Goal: Find specific page/section: Find specific page/section

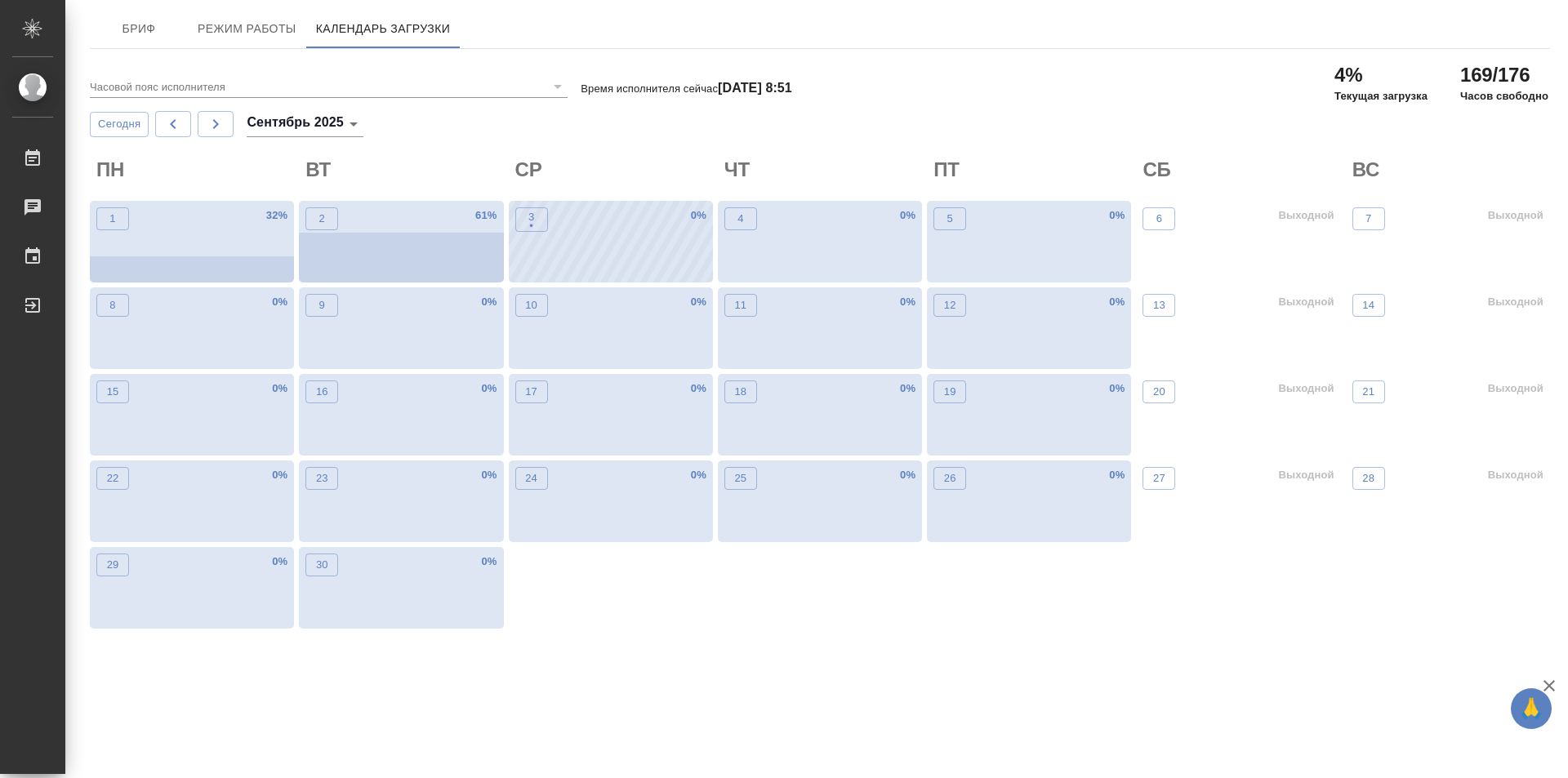
click at [549, 256] on div "3 • 0 %" at bounding box center [610, 242] width 204 height 82
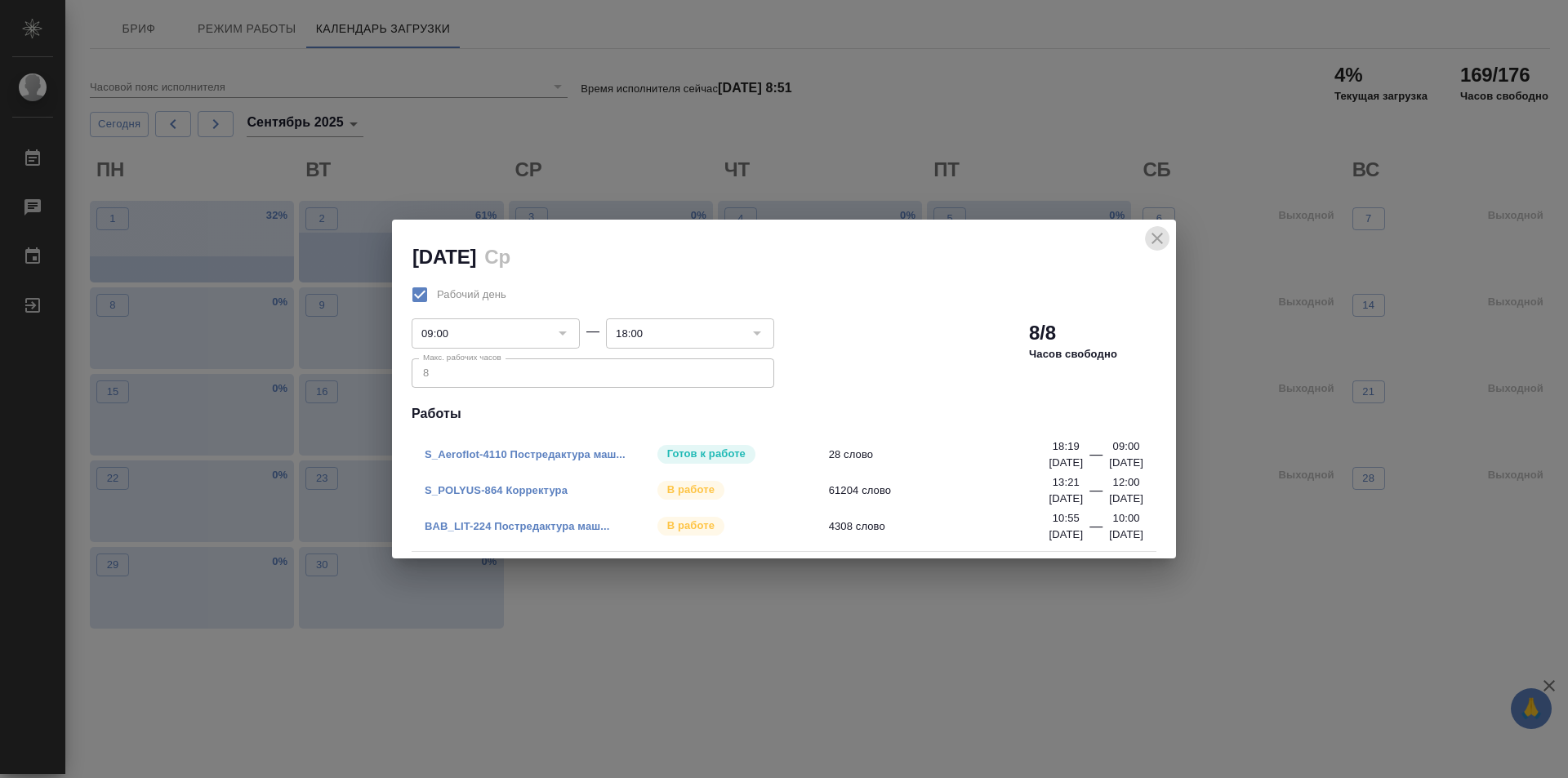
click at [1157, 242] on icon "close" at bounding box center [1157, 238] width 20 height 20
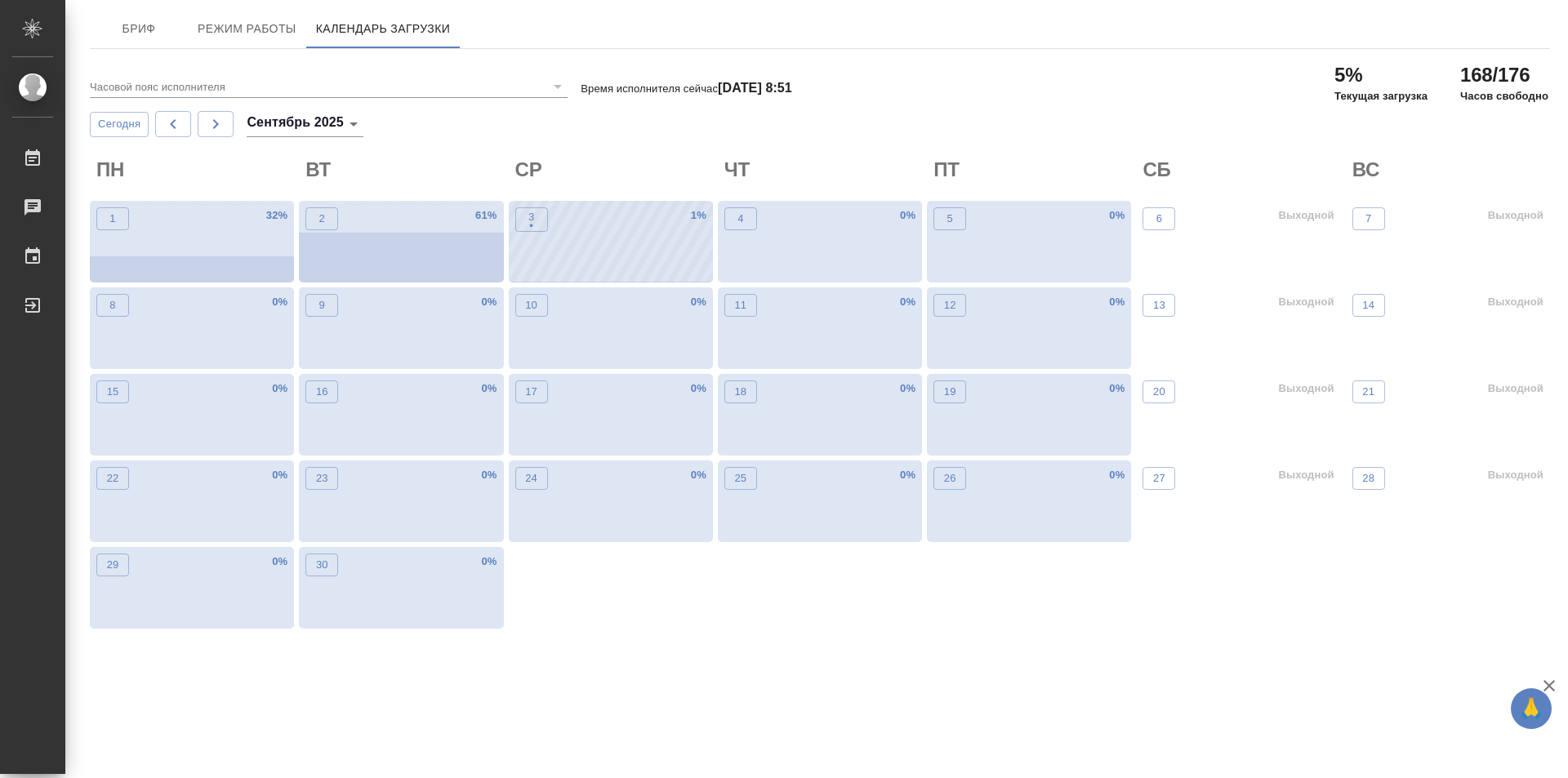
click at [626, 250] on div "3 • 1 %" at bounding box center [610, 242] width 204 height 82
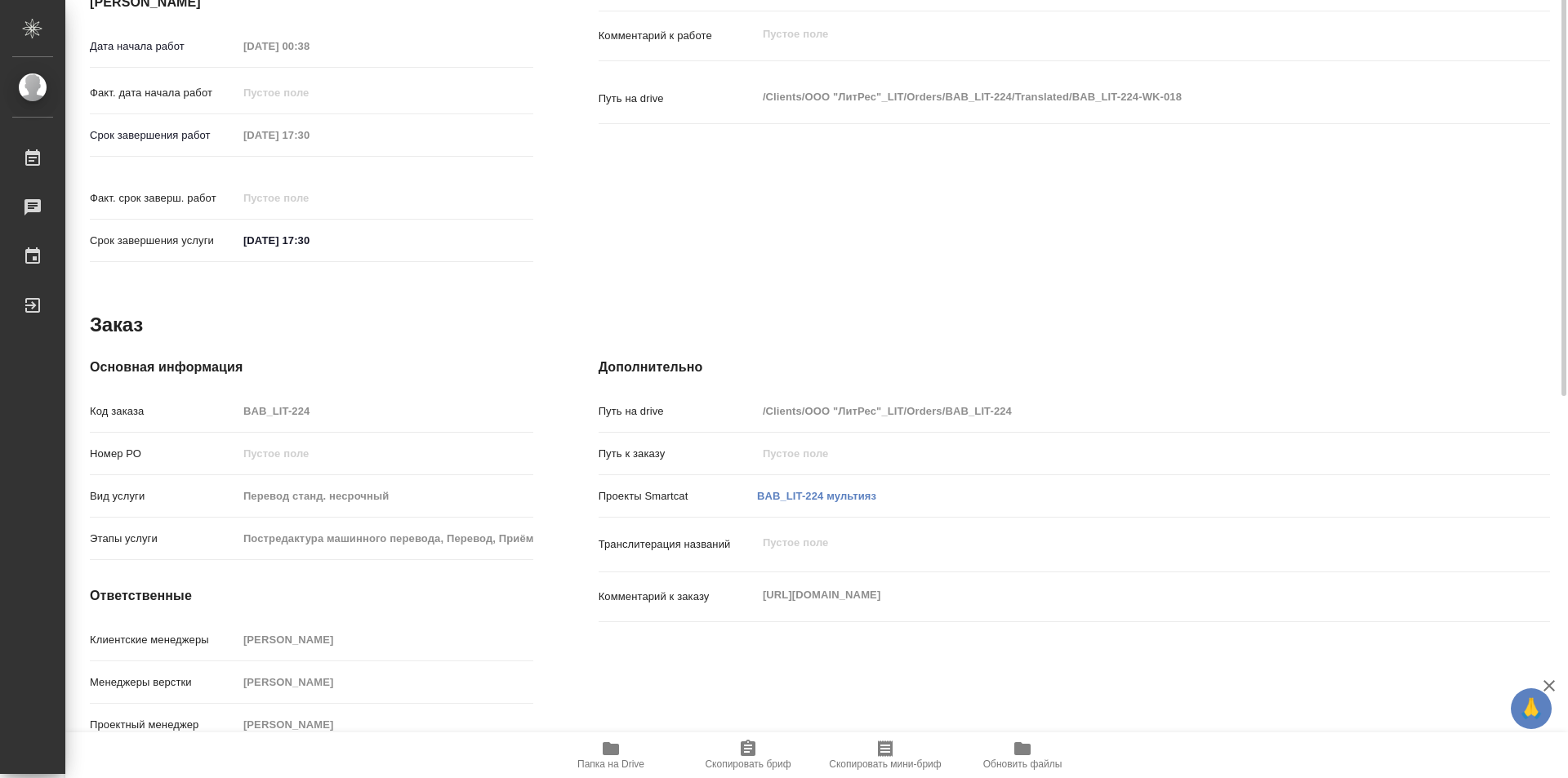
scroll to position [288, 0]
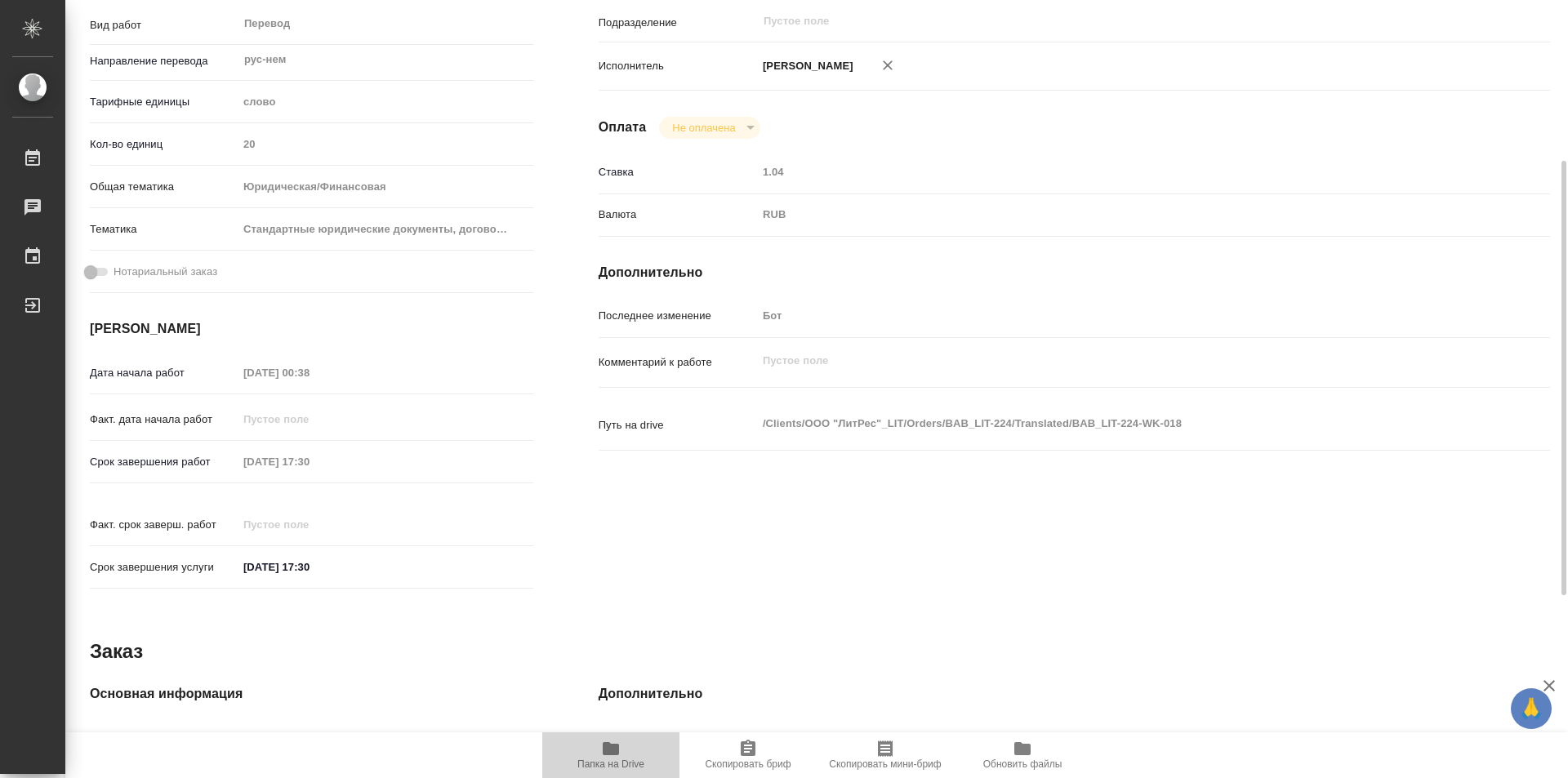
click at [607, 753] on icon "button" at bounding box center [611, 749] width 16 height 13
